Goal: Task Accomplishment & Management: Manage account settings

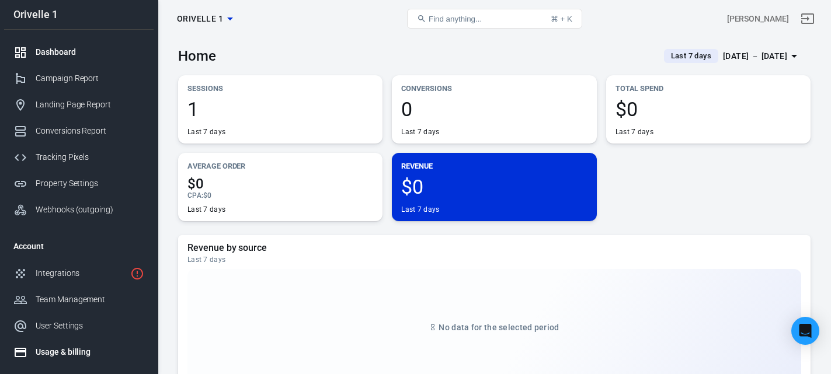
scroll to position [86, 0]
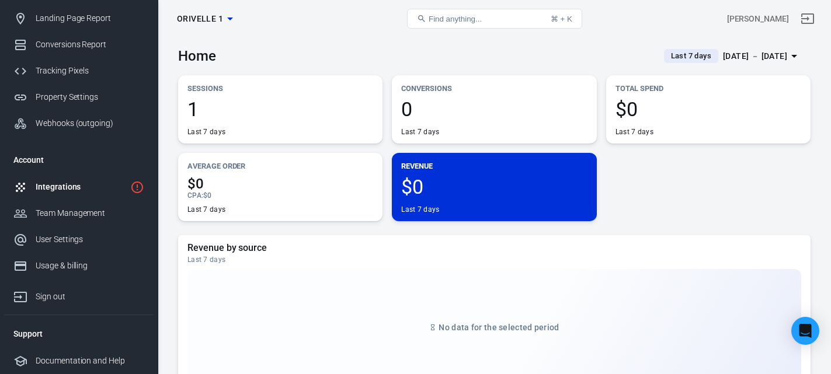
click at [64, 184] on div "Integrations" at bounding box center [81, 187] width 90 height 12
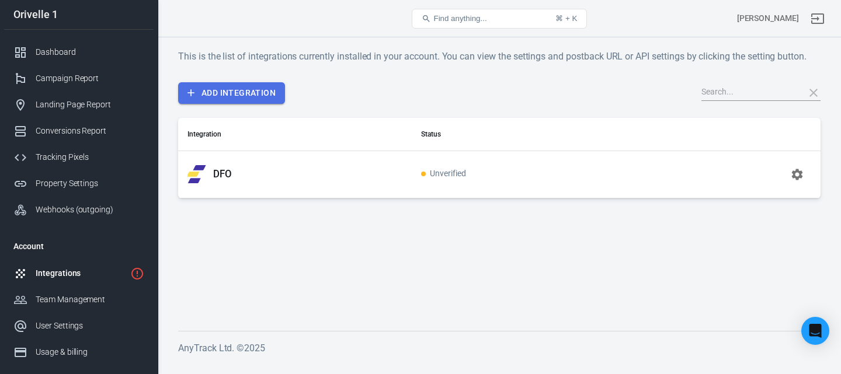
click at [245, 91] on link "Add Integration" at bounding box center [231, 93] width 107 height 22
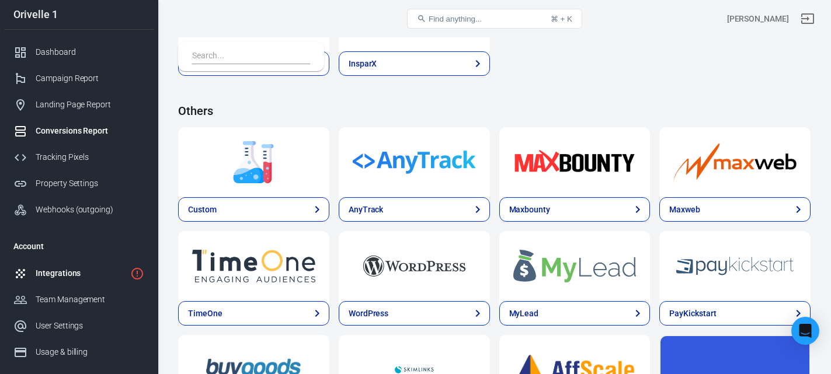
scroll to position [2366, 0]
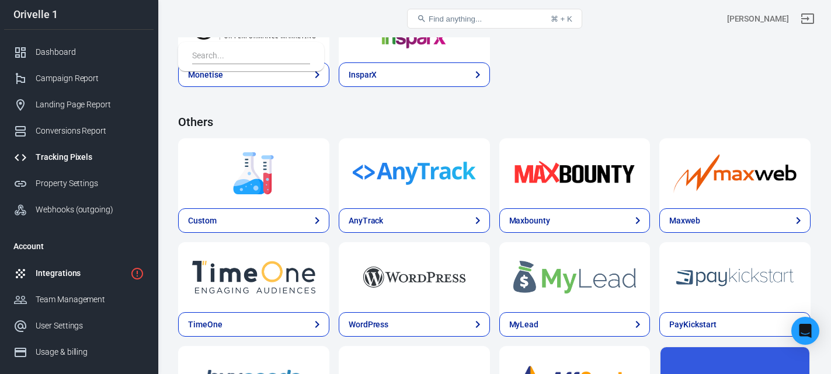
click at [75, 155] on div "Tracking Pixels" at bounding box center [90, 157] width 109 height 12
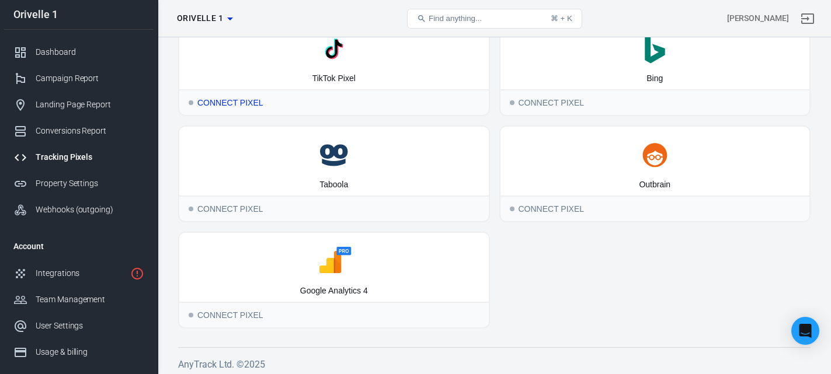
scroll to position [188, 0]
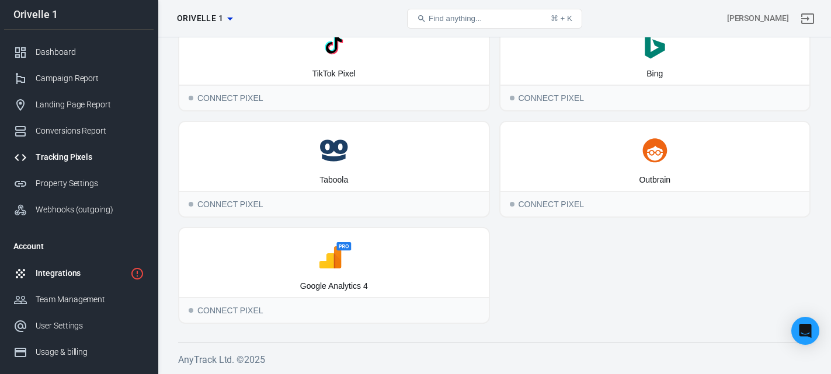
click at [52, 275] on div "Integrations" at bounding box center [81, 273] width 90 height 12
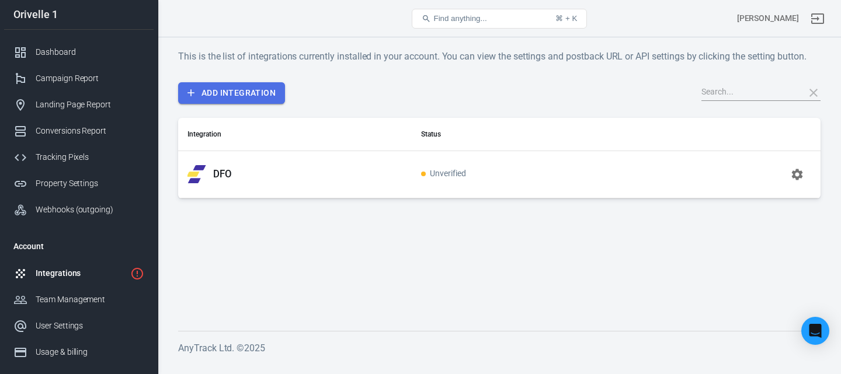
click at [259, 102] on link "Add Integration" at bounding box center [231, 93] width 107 height 22
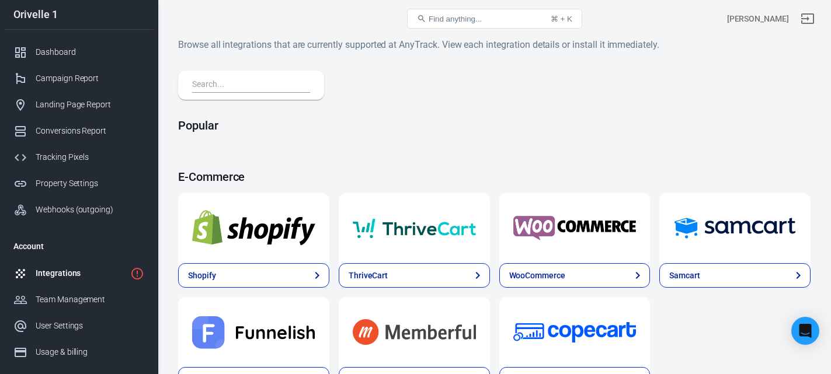
click at [231, 81] on input "text" at bounding box center [248, 85] width 113 height 15
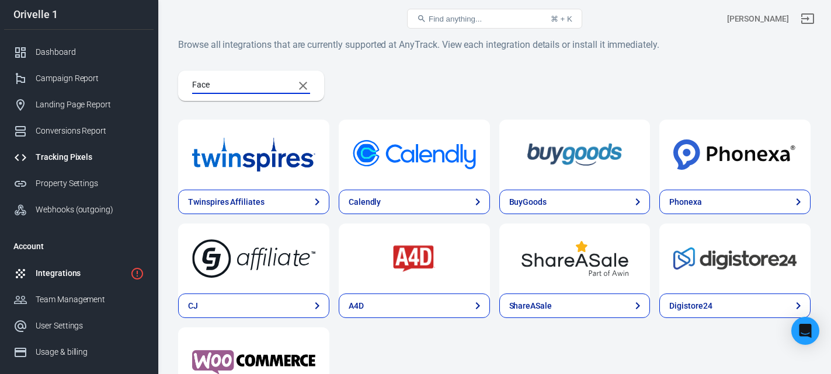
type input "Face"
click at [49, 152] on div "Tracking Pixels" at bounding box center [90, 157] width 109 height 12
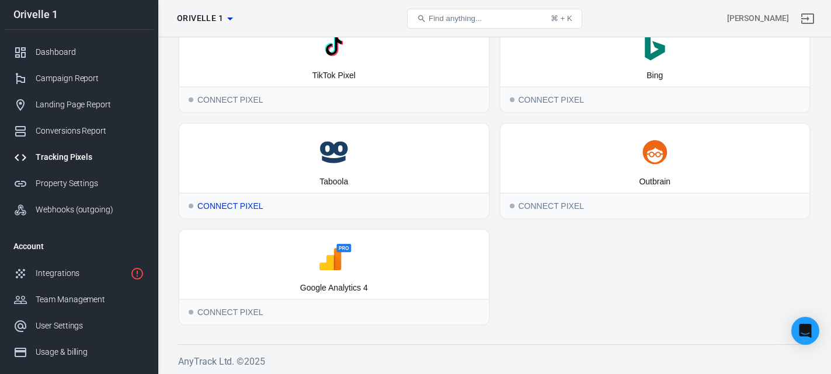
scroll to position [188, 0]
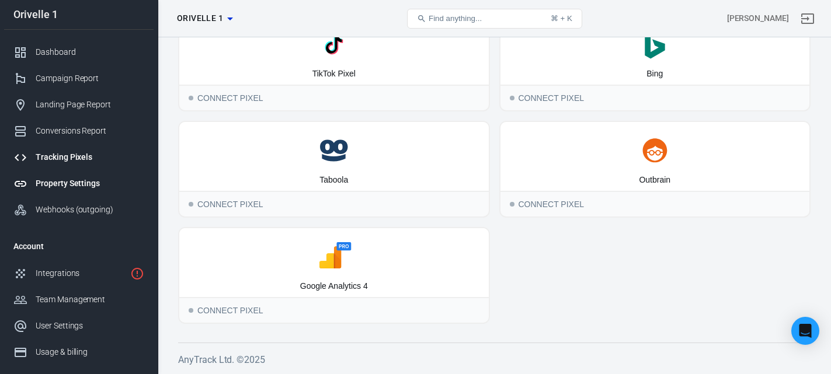
click at [62, 180] on div "Property Settings" at bounding box center [90, 184] width 109 height 12
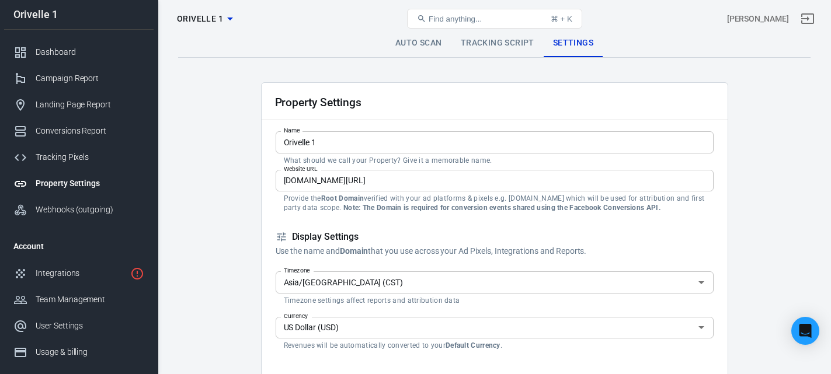
click at [477, 45] on link "Tracking Script" at bounding box center [497, 43] width 92 height 28
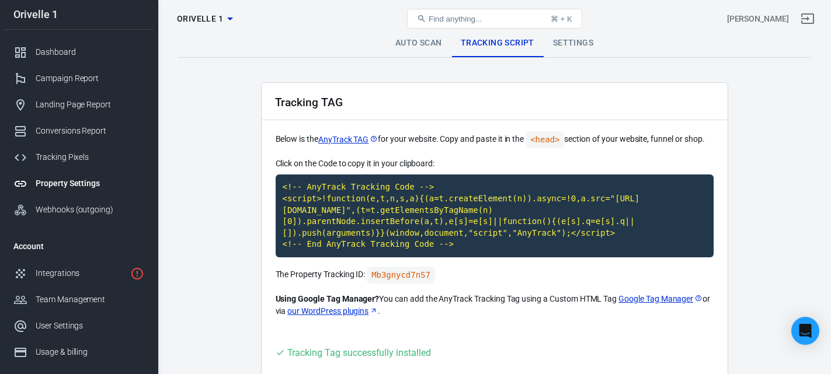
click at [422, 46] on link "Auto Scan" at bounding box center [418, 43] width 65 height 28
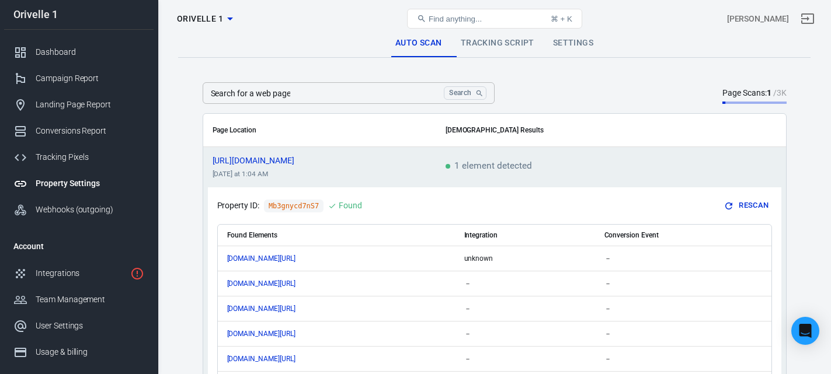
click at [478, 46] on link "Tracking Script" at bounding box center [497, 43] width 92 height 28
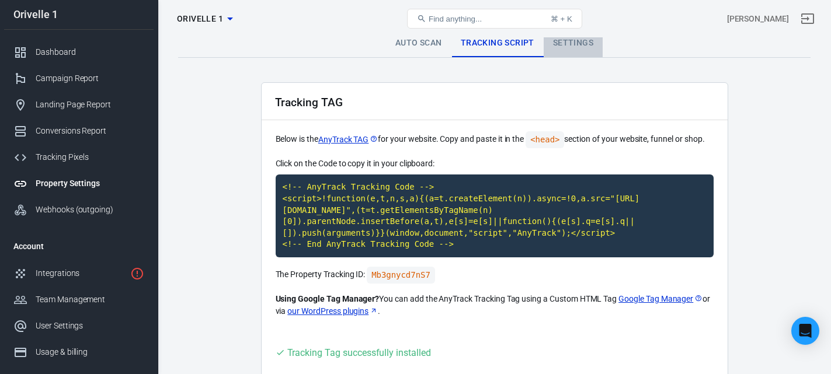
click at [564, 44] on link "Settings" at bounding box center [573, 43] width 59 height 28
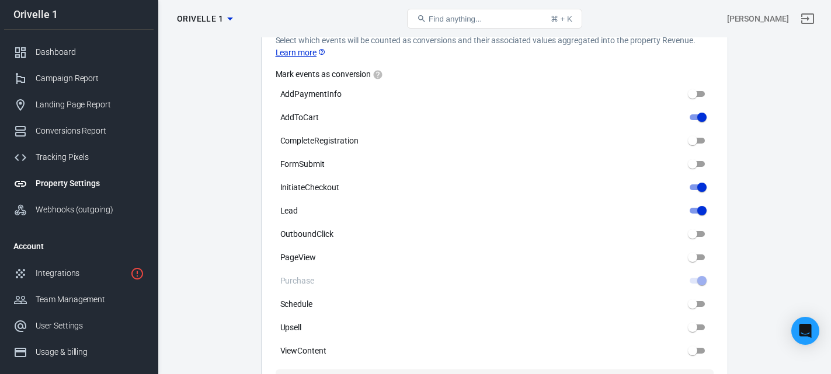
scroll to position [584, 0]
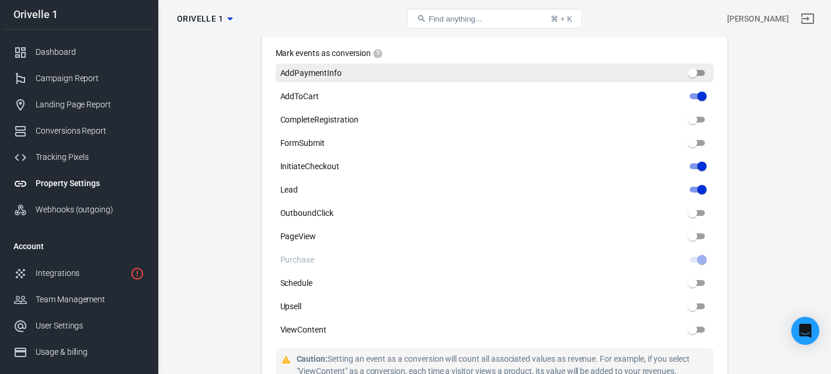
click at [703, 76] on input "AddPaymentInfo" at bounding box center [693, 73] width 42 height 14
click at [701, 74] on input "AddPaymentInfo" at bounding box center [693, 73] width 42 height 14
click at [698, 74] on input "AddPaymentInfo" at bounding box center [693, 73] width 42 height 14
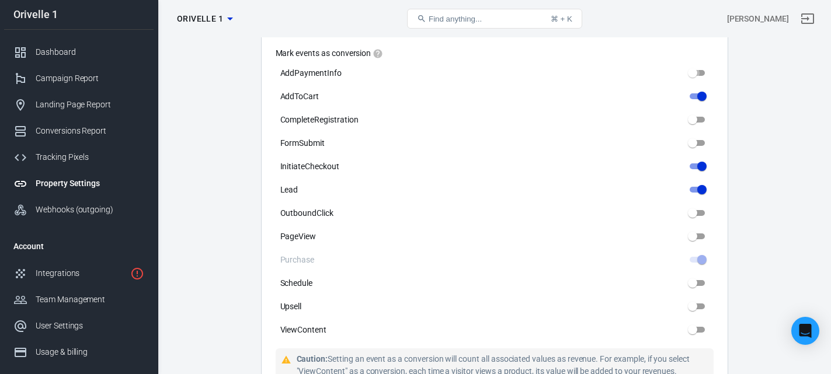
drag, startPoint x: 691, startPoint y: 73, endPoint x: 728, endPoint y: 77, distance: 37.0
click at [728, 77] on main "Auto Scan Tracking Script Settings Property Settings Name Orivelle 1 Name What …" at bounding box center [494, 188] width 632 height 1487
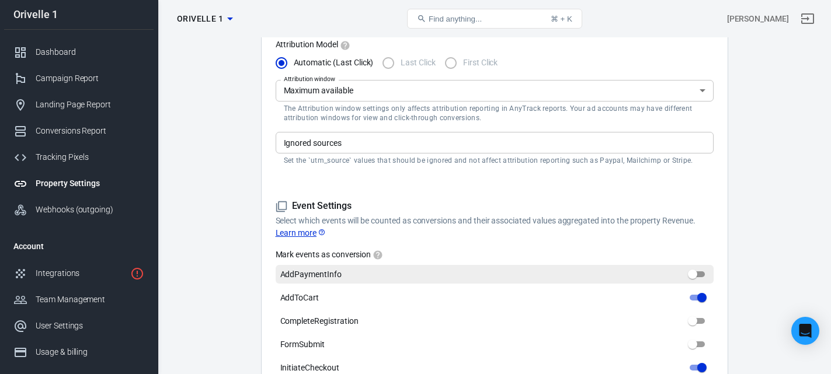
scroll to position [350, 0]
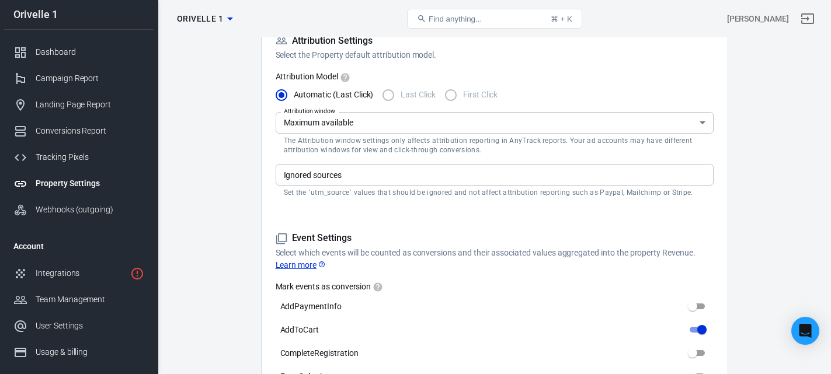
click at [531, 173] on input "Ignored sources" at bounding box center [493, 175] width 429 height 15
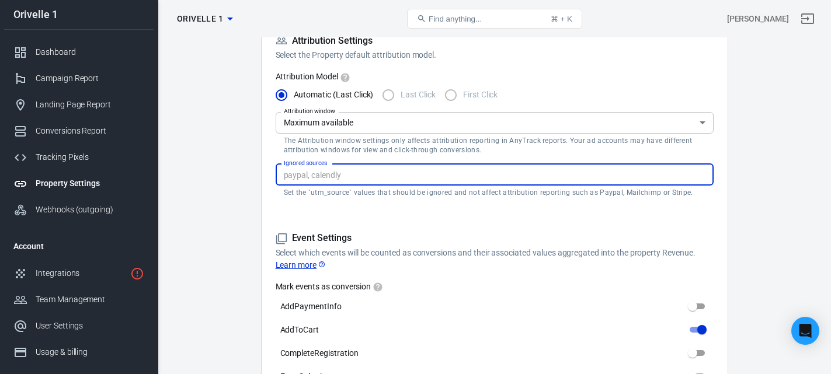
click at [546, 209] on form "Property Settings Name Orivelle 1 Name What should we call your Property? Give …" at bounding box center [495, 212] width 438 height 959
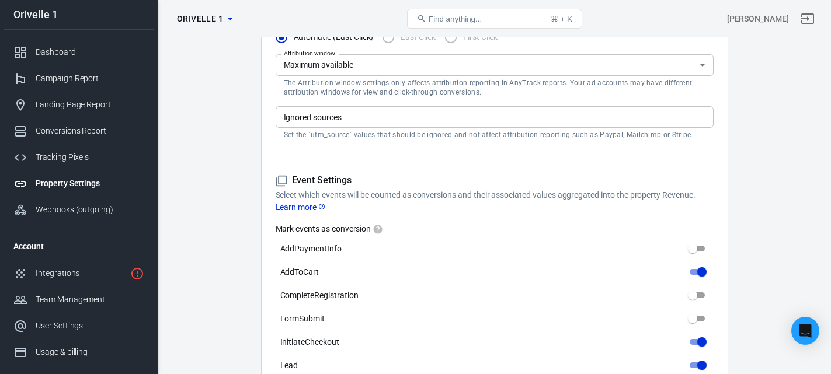
scroll to position [409, 0]
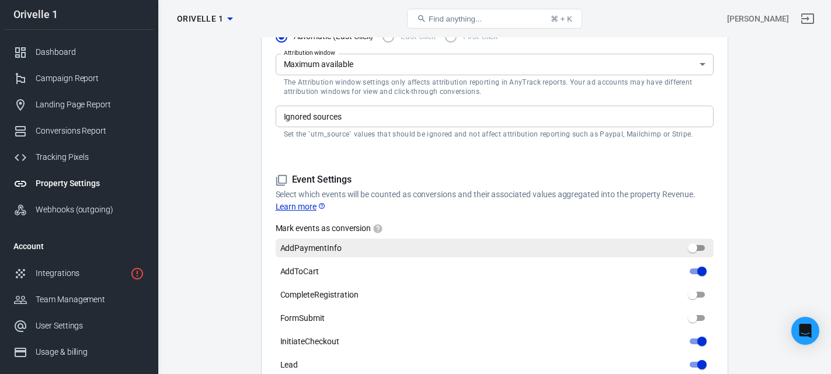
click at [699, 246] on input "AddPaymentInfo" at bounding box center [693, 248] width 42 height 14
checkbox input "false"
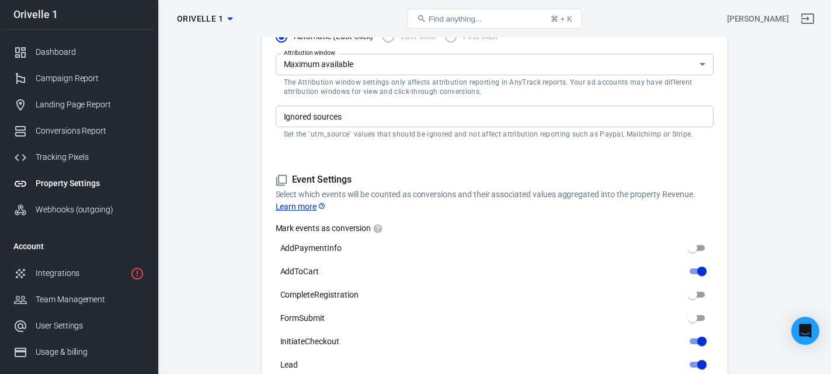
drag, startPoint x: 695, startPoint y: 248, endPoint x: 725, endPoint y: 253, distance: 30.7
click at [725, 253] on div "Property Settings Name Orivelle 1 Name What should we call your Property? Give …" at bounding box center [494, 156] width 467 height 965
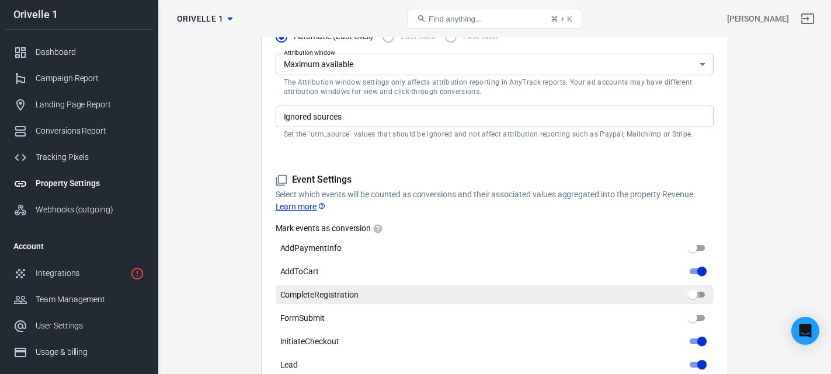
click at [699, 293] on input "CompleteRegistration" at bounding box center [693, 295] width 42 height 14
click at [697, 294] on input "CompleteRegistration" at bounding box center [693, 295] width 42 height 14
checkbox input "false"
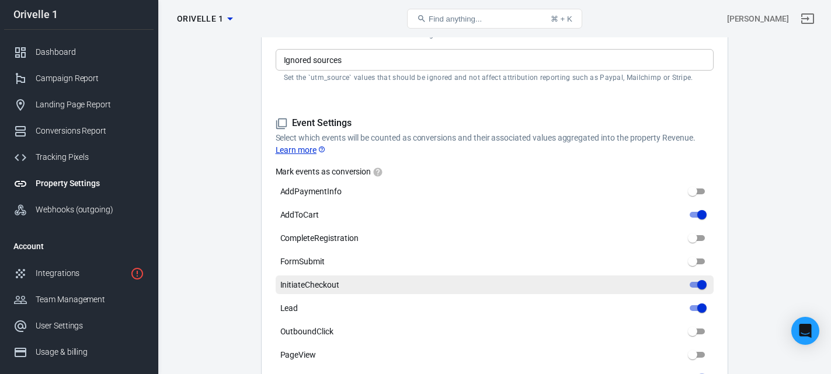
scroll to position [467, 0]
click at [695, 278] on input "InitiateCheckout" at bounding box center [702, 283] width 42 height 14
click at [692, 290] on input "InitiateCheckout" at bounding box center [702, 283] width 42 height 14
click at [695, 284] on input "InitiateCheckout" at bounding box center [702, 283] width 42 height 14
checkbox input "true"
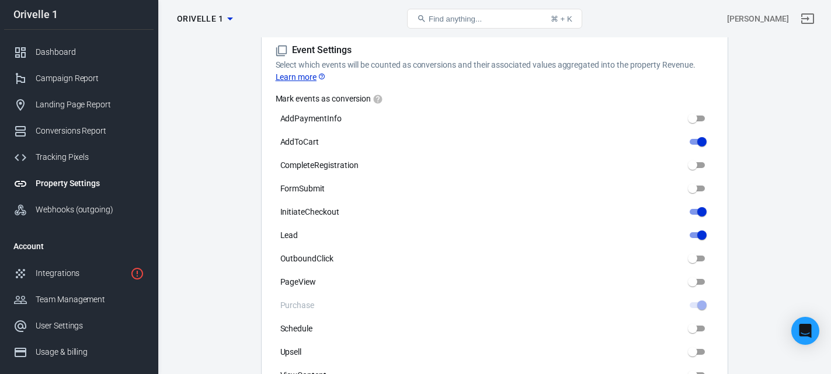
scroll to position [642, 0]
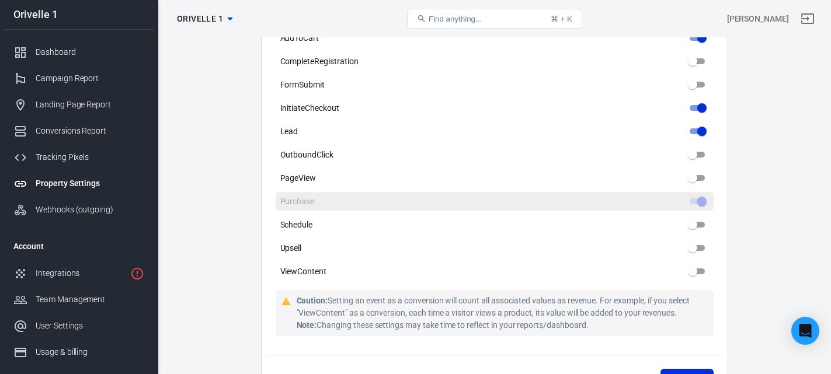
click at [697, 204] on span at bounding box center [697, 202] width 15 height 6
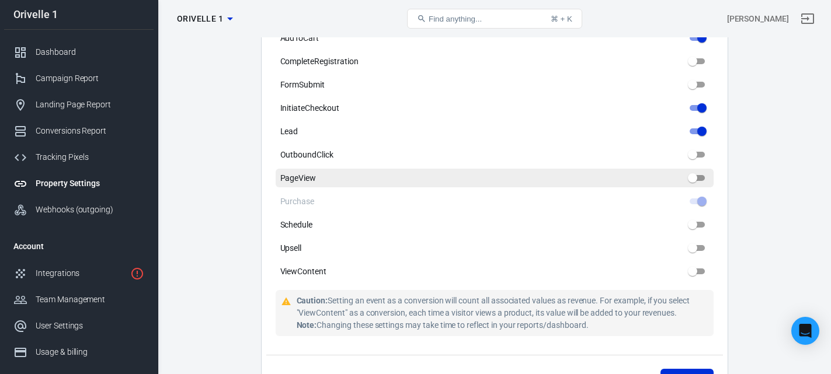
click at [694, 187] on label "PageView" at bounding box center [495, 178] width 438 height 19
click at [694, 185] on input "PageView" at bounding box center [693, 178] width 42 height 14
click at [696, 185] on input "PageView" at bounding box center [693, 178] width 42 height 14
checkbox input "false"
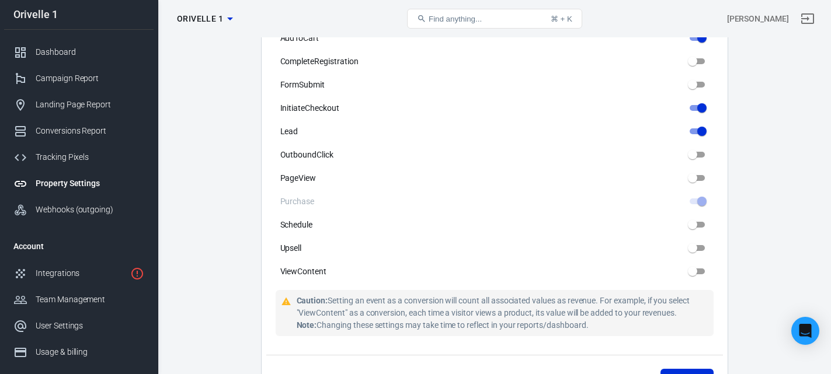
click at [711, 142] on div "Mark events as conversion AddPaymentInfo AddToCart CompleteRegistration FormSub…" at bounding box center [495, 135] width 438 height 292
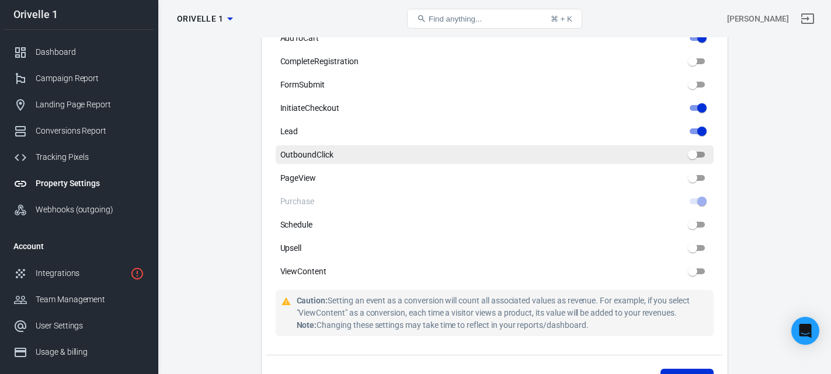
click at [703, 155] on input "OutboundClick" at bounding box center [693, 155] width 42 height 14
checkbox input "false"
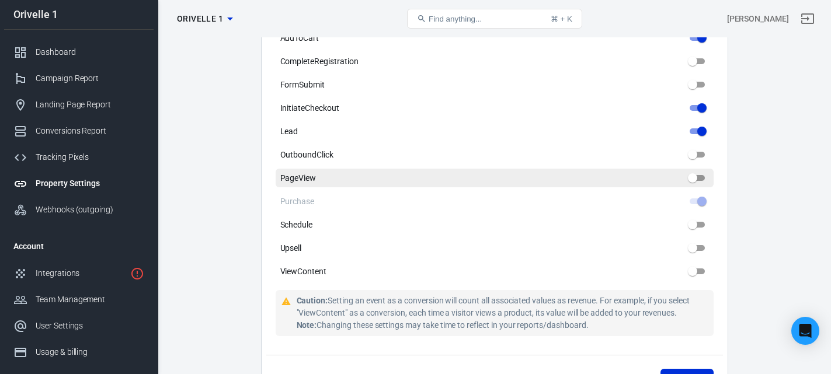
click at [696, 179] on input "PageView" at bounding box center [693, 178] width 42 height 14
checkbox input "false"
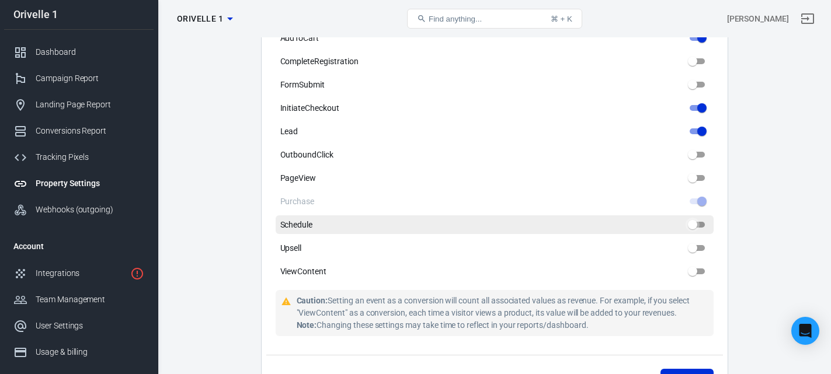
click at [700, 228] on input "Schedule" at bounding box center [693, 225] width 42 height 14
checkbox input "false"
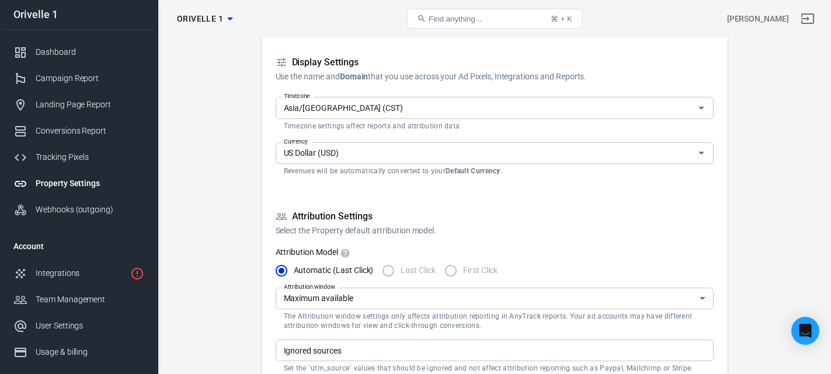
scroll to position [175, 0]
click at [392, 270] on label "Last Click" at bounding box center [406, 270] width 60 height 25
click at [481, 269] on span "First Click" at bounding box center [480, 270] width 34 height 12
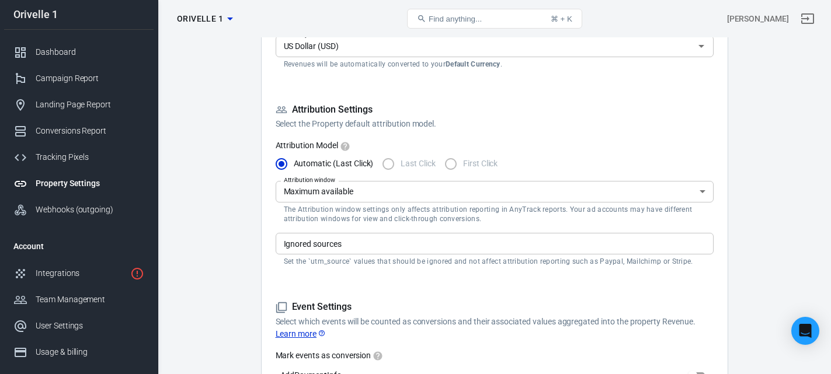
scroll to position [292, 0]
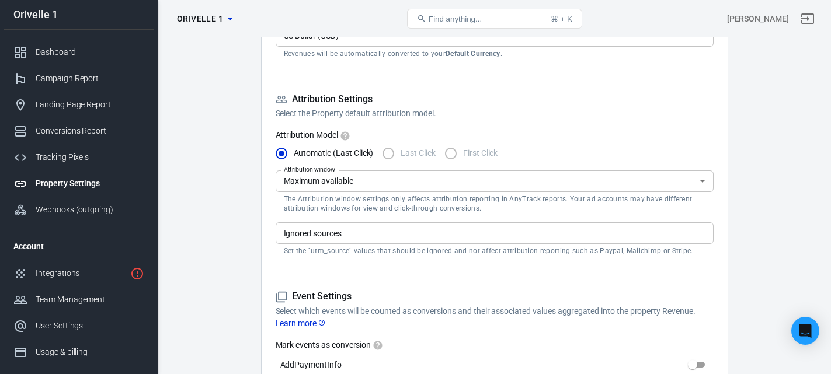
click at [336, 242] on div "Ignored sources" at bounding box center [495, 233] width 438 height 22
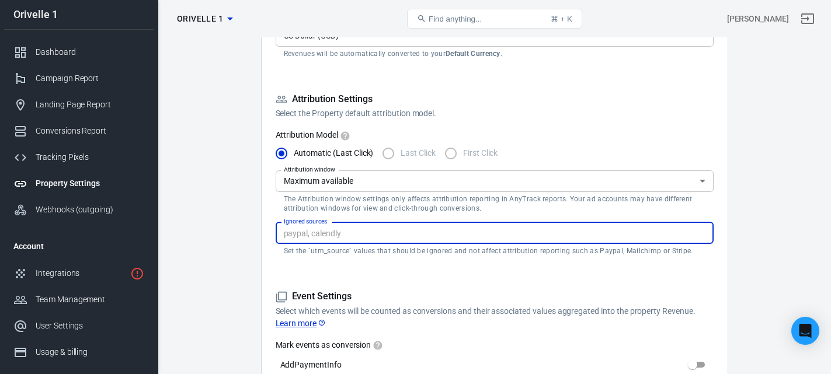
click at [416, 266] on form "Property Settings Name Orivelle 1 Name What should we call your Property? Give …" at bounding box center [495, 270] width 438 height 959
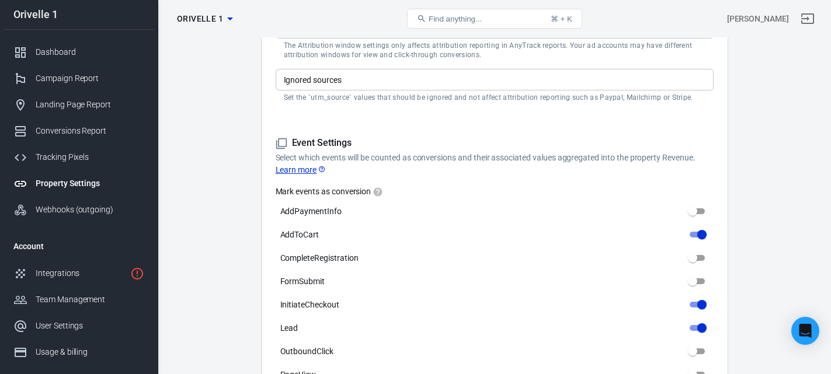
scroll to position [467, 0]
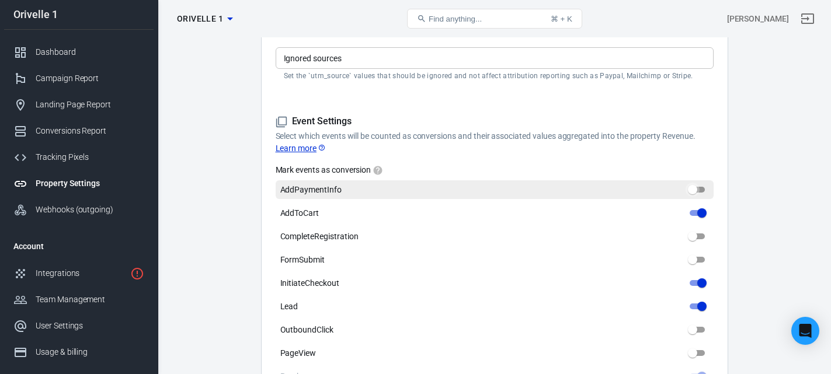
click at [699, 189] on input "AddPaymentInfo" at bounding box center [693, 190] width 42 height 14
click at [694, 189] on input "AddPaymentInfo" at bounding box center [693, 190] width 42 height 14
checkbox input "false"
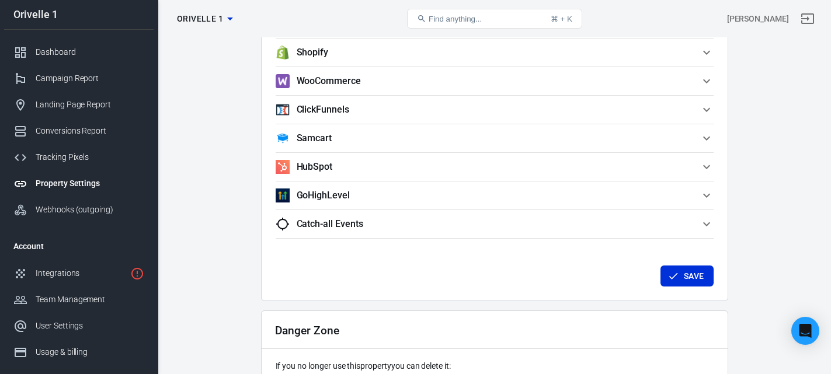
scroll to position [993, 0]
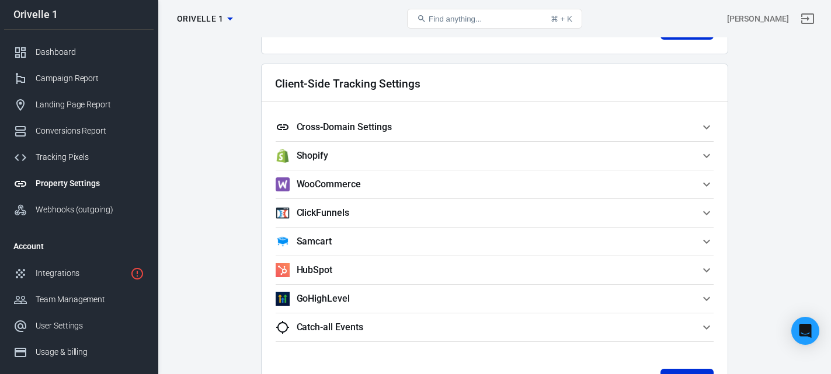
click at [565, 137] on button "Cross-Domain Settings" at bounding box center [495, 127] width 438 height 28
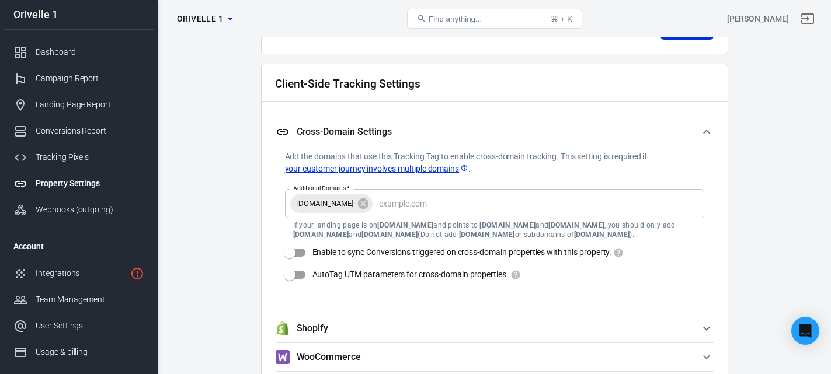
click at [565, 137] on span "Cross-Domain Settings" at bounding box center [488, 132] width 424 height 14
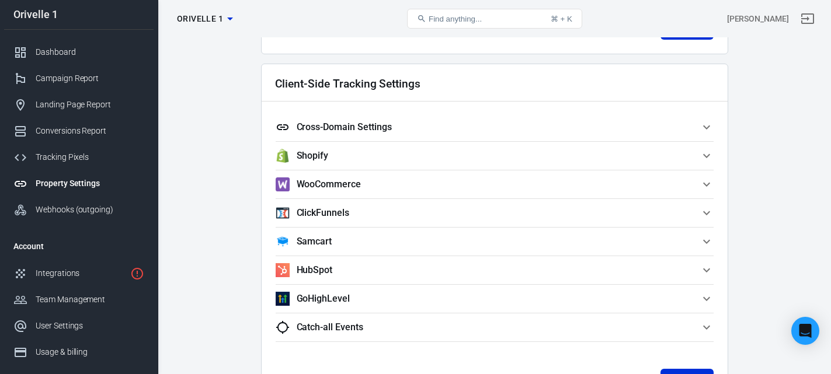
click at [565, 137] on button "Cross-Domain Settings" at bounding box center [495, 127] width 438 height 28
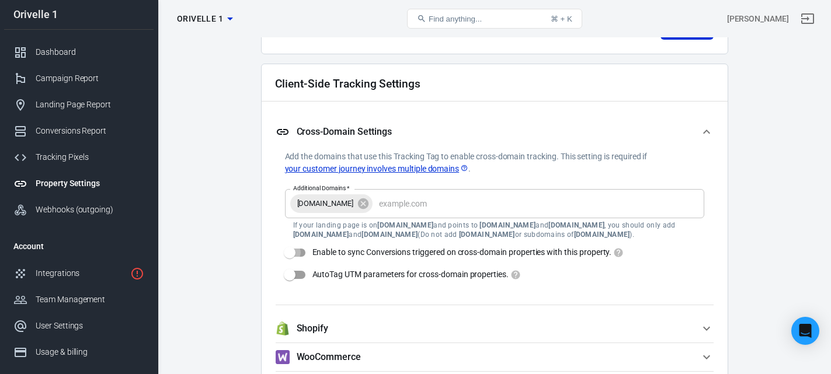
click at [302, 255] on input "Enable to sync Conversions triggered on cross-domain properties with this prope…" at bounding box center [289, 253] width 67 height 22
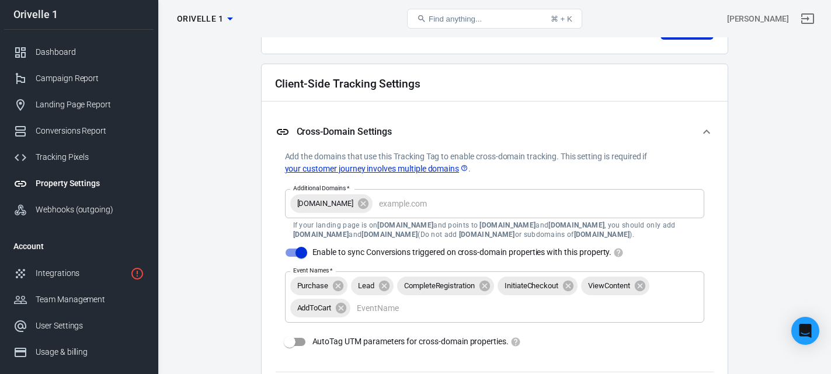
click at [296, 256] on input "Enable to sync Conversions triggered on cross-domain properties with this prope…" at bounding box center [301, 253] width 67 height 22
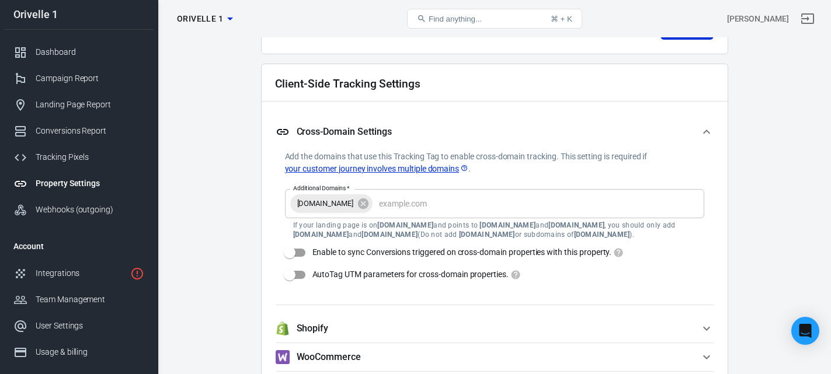
click at [298, 256] on input "Enable to sync Conversions triggered on cross-domain properties with this prope…" at bounding box center [289, 253] width 67 height 22
checkbox input "true"
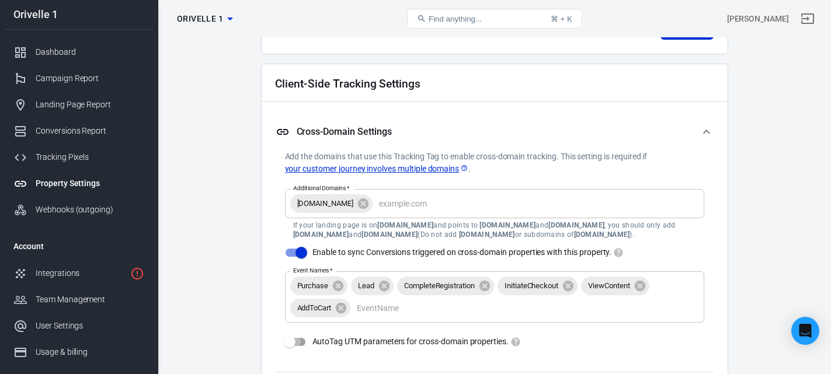
click at [304, 344] on input "AutoTag UTM parameters for cross-domain properties." at bounding box center [289, 342] width 67 height 22
checkbox input "true"
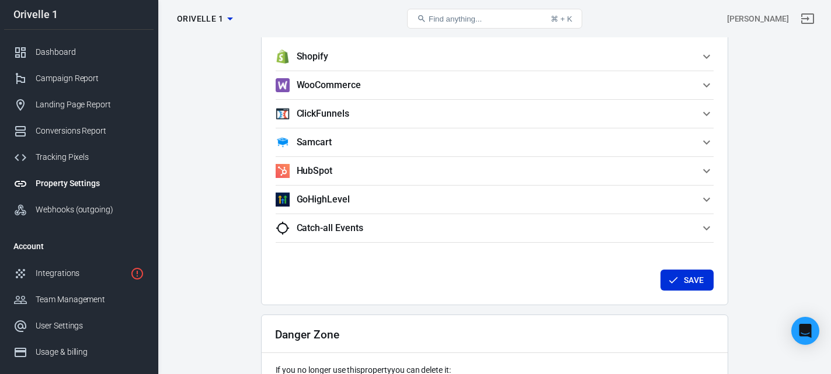
scroll to position [1402, 0]
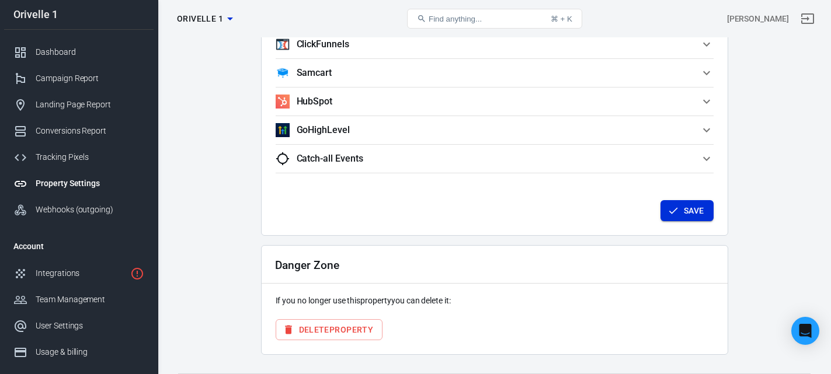
click at [673, 210] on icon "button" at bounding box center [673, 211] width 12 height 12
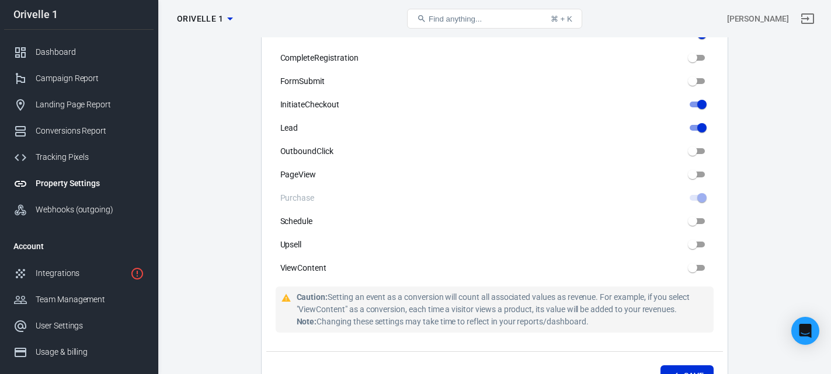
scroll to position [642, 0]
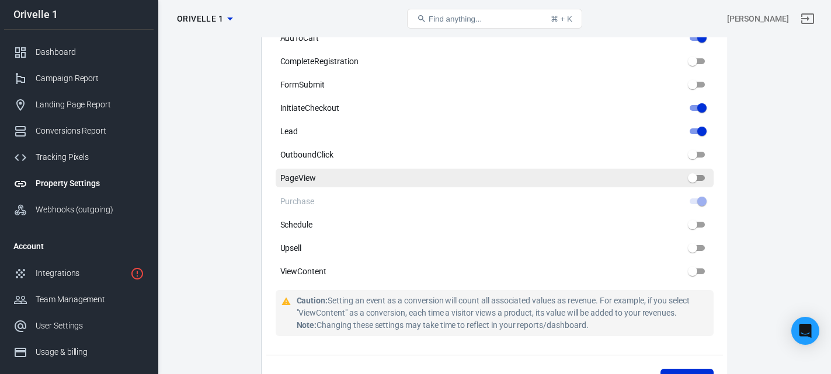
click at [697, 181] on input "PageView" at bounding box center [693, 178] width 42 height 14
checkbox input "false"
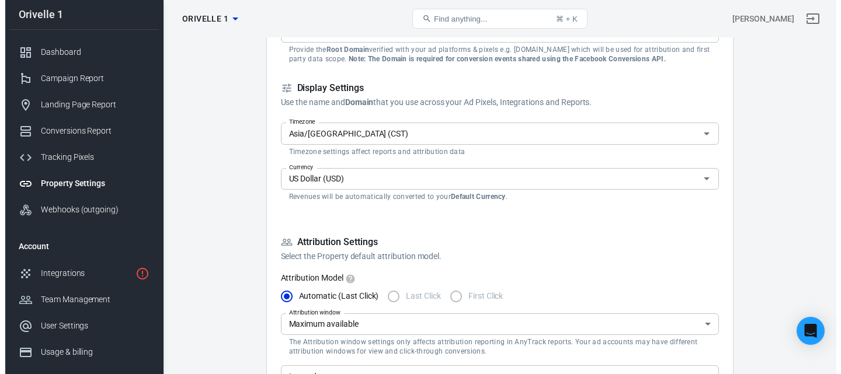
scroll to position [0, 0]
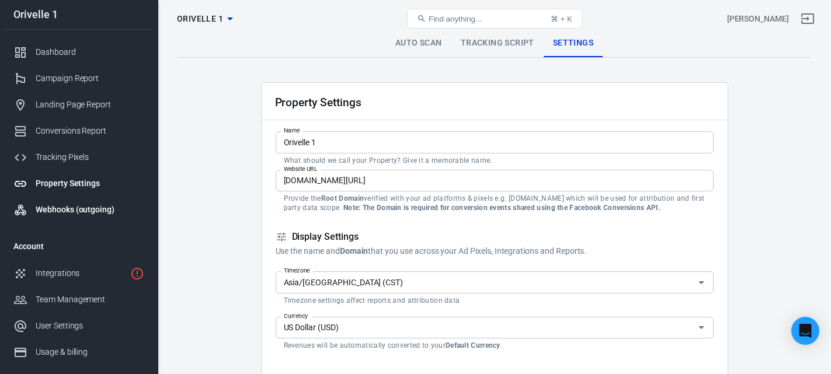
click at [73, 215] on div "Webhooks (outgoing)" at bounding box center [90, 210] width 109 height 12
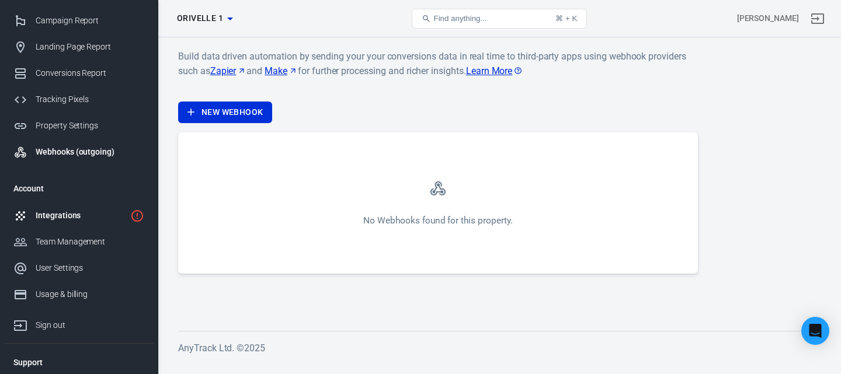
scroll to position [58, 0]
click at [79, 215] on div "Integrations" at bounding box center [81, 215] width 90 height 12
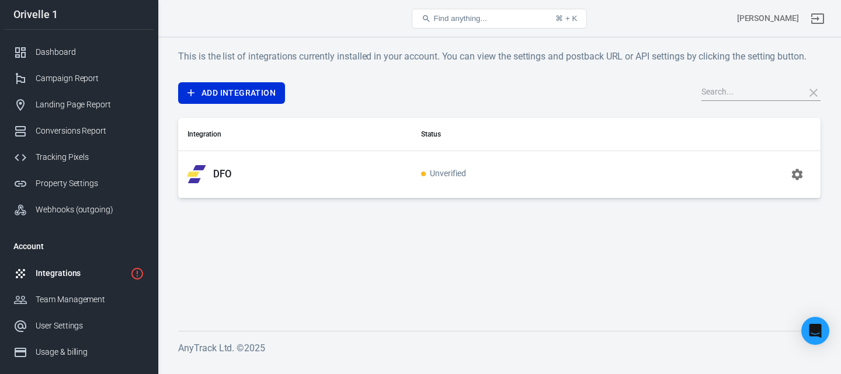
click at [55, 272] on div "Integrations" at bounding box center [81, 273] width 90 height 12
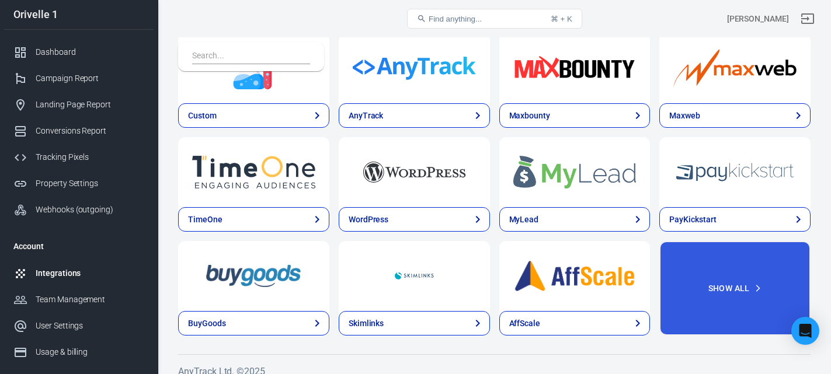
scroll to position [2483, 0]
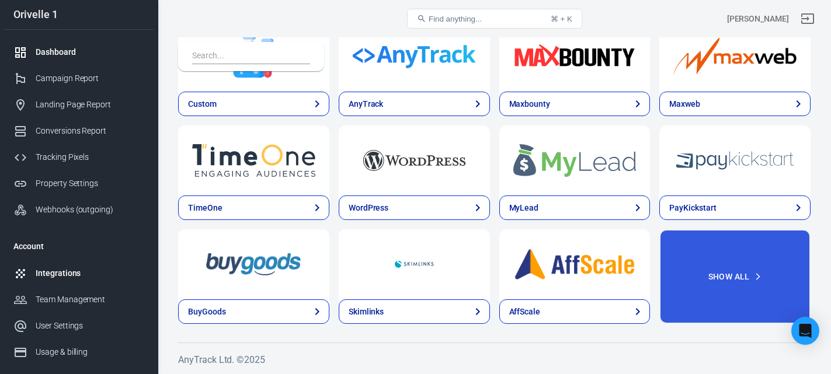
click at [50, 49] on div "Dashboard" at bounding box center [90, 52] width 109 height 12
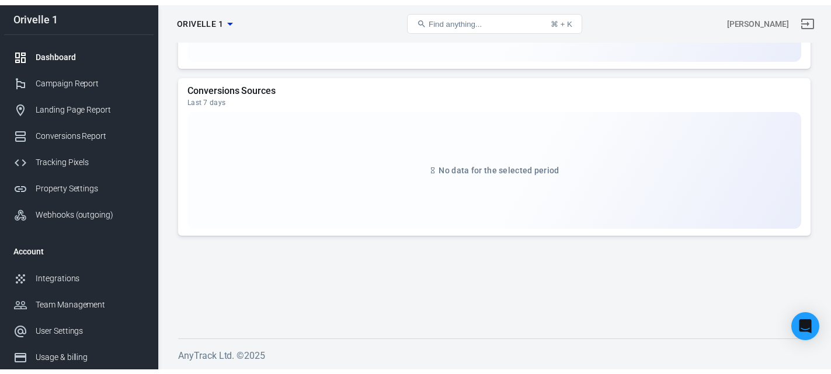
scroll to position [1164, 0]
